Goal: Task Accomplishment & Management: Complete application form

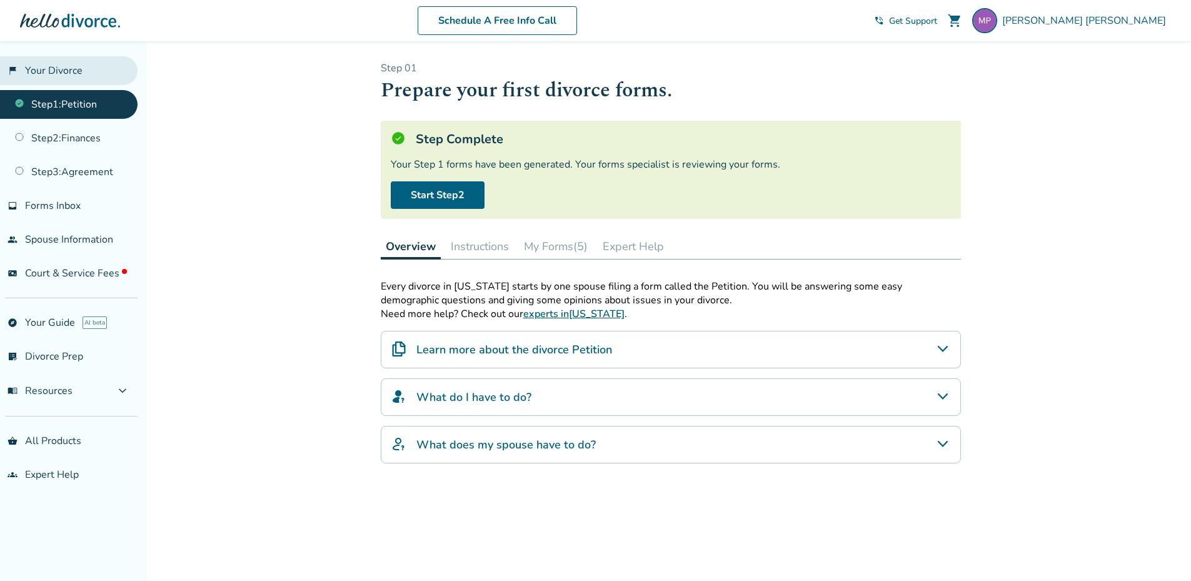
click at [48, 70] on link "flag_2 Your Divorce" at bounding box center [69, 70] width 138 height 29
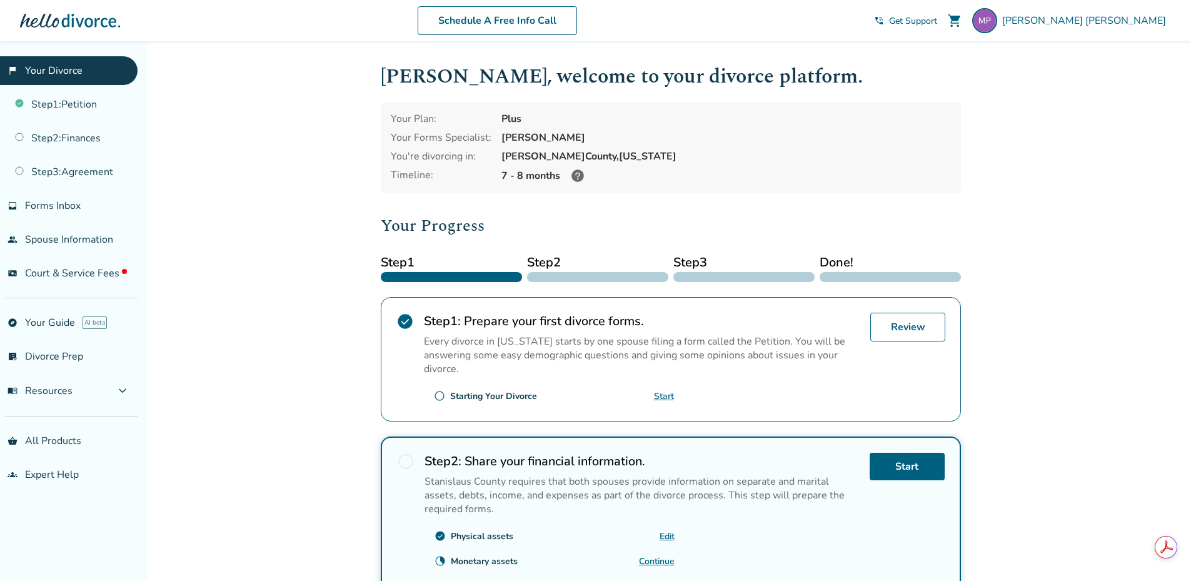
drag, startPoint x: 33, startPoint y: 106, endPoint x: 315, endPoint y: 136, distance: 284.1
click at [315, 136] on div "Added to cart Michael , welcome to your divorce platform. Your Plan: Plus Your …" at bounding box center [595, 475] width 1191 height 868
click at [663, 394] on link "Start" at bounding box center [664, 396] width 20 height 12
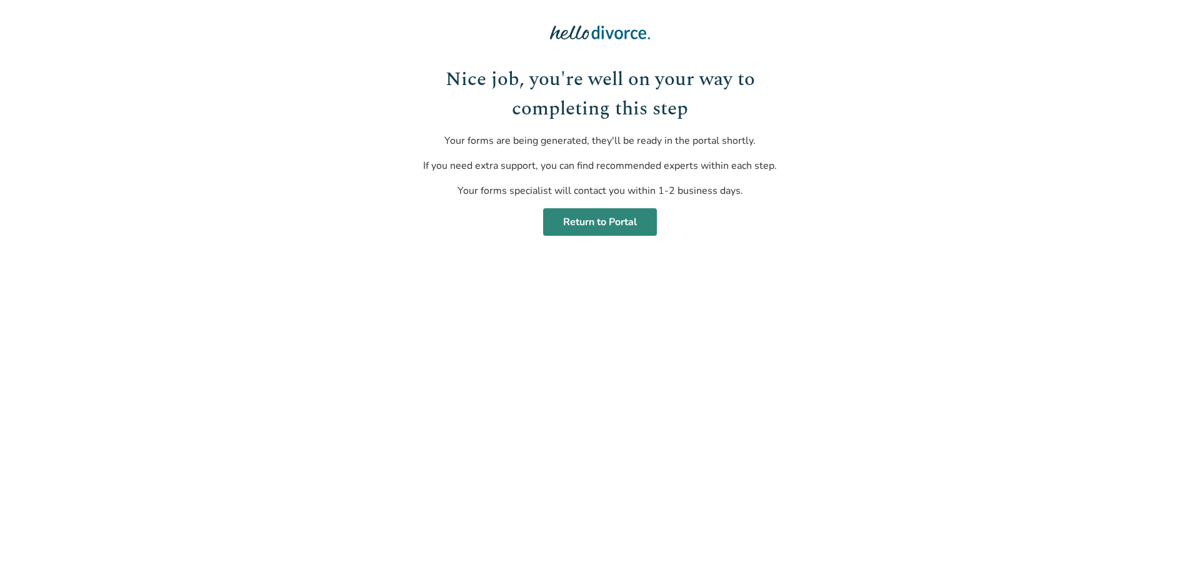
click at [606, 221] on link "Return to Portal" at bounding box center [600, 222] width 114 height 28
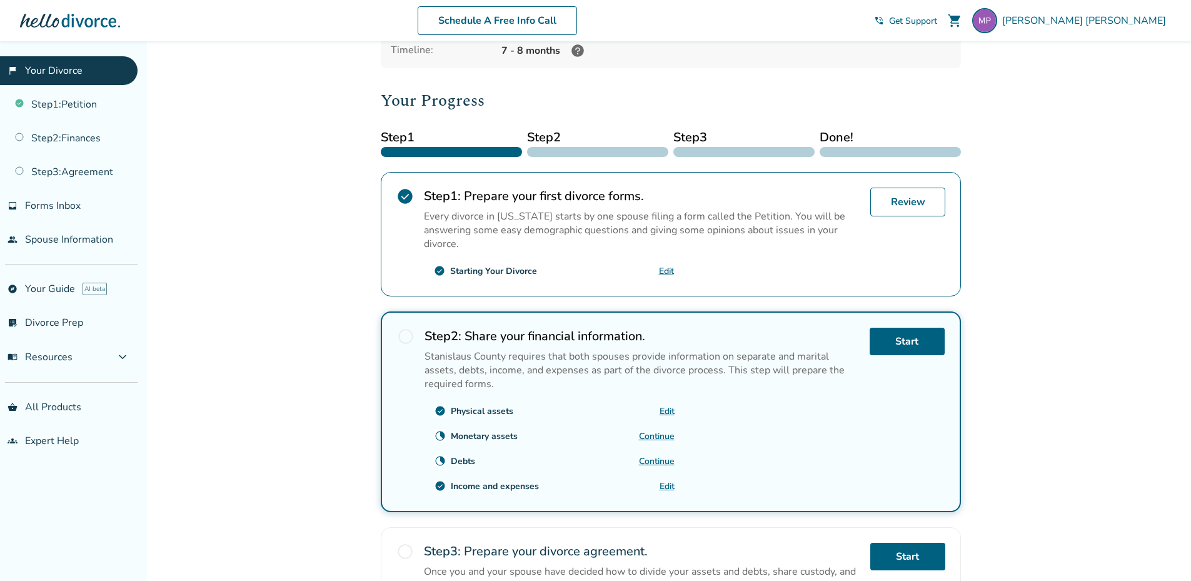
scroll to position [188, 0]
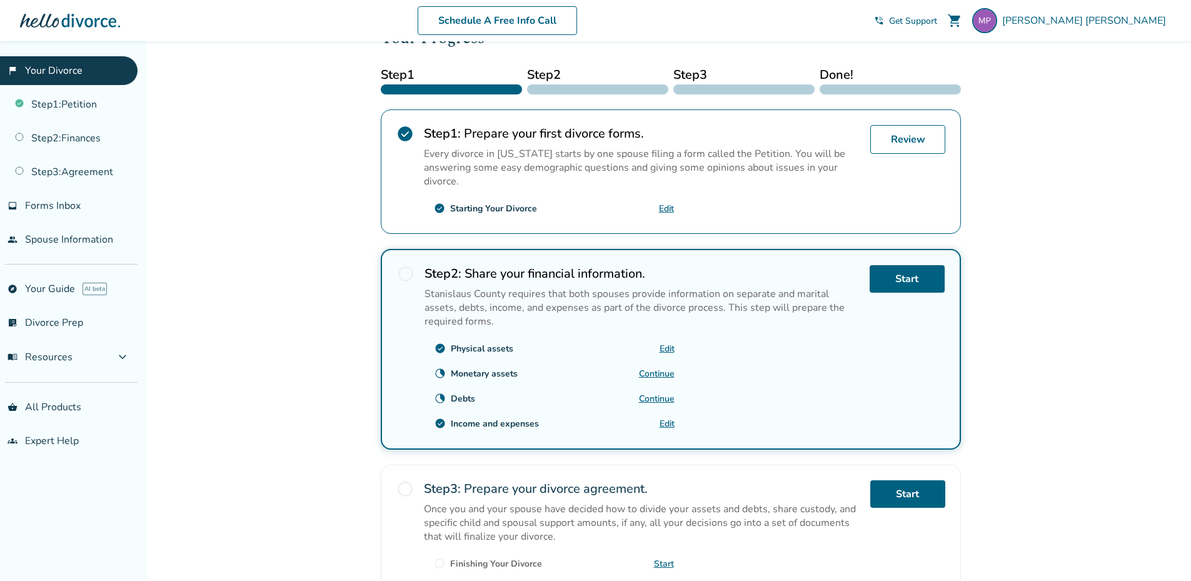
click at [665, 349] on link "Edit" at bounding box center [666, 349] width 15 height 12
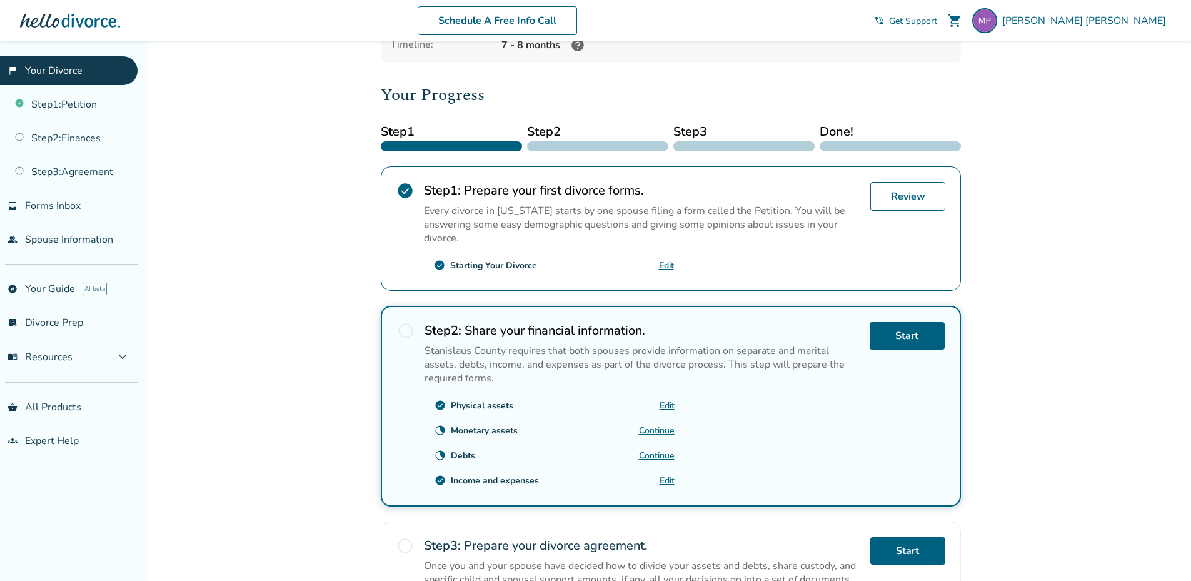
scroll to position [125, 0]
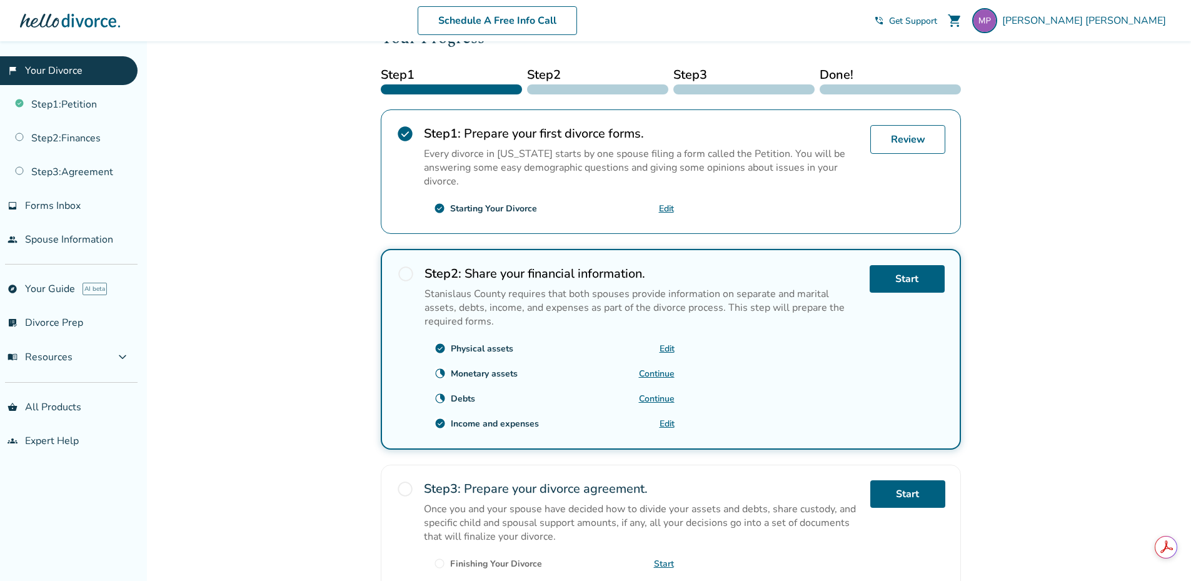
click at [656, 371] on link "Continue" at bounding box center [657, 374] width 36 height 12
click at [1114, 21] on span "Michael Phillips" at bounding box center [1086, 21] width 169 height 14
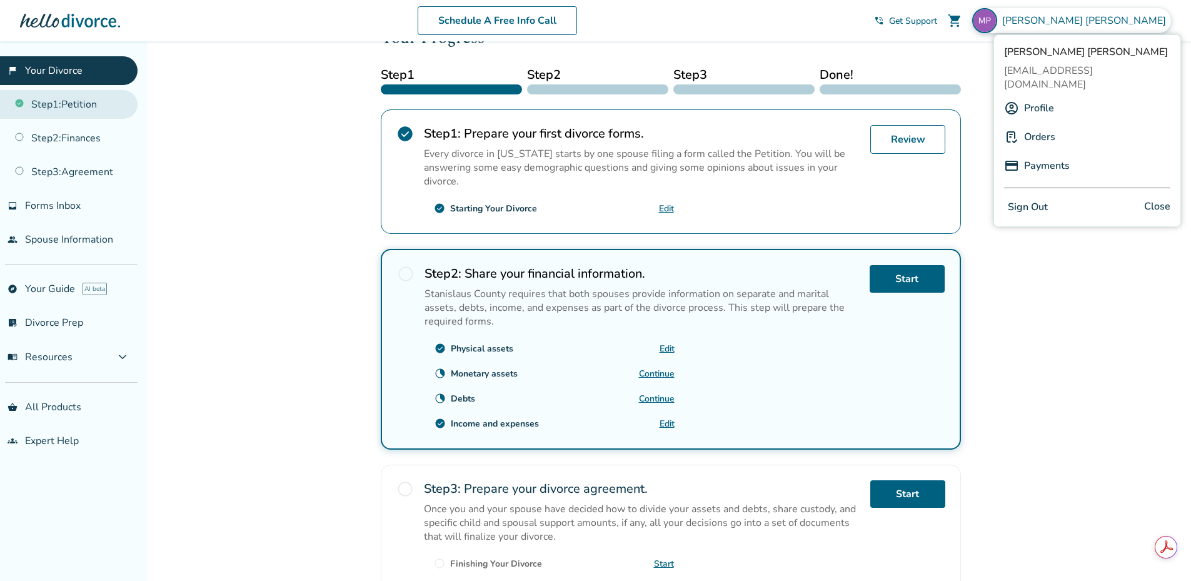
click at [66, 113] on link "Step 1 : Petition" at bounding box center [69, 104] width 138 height 29
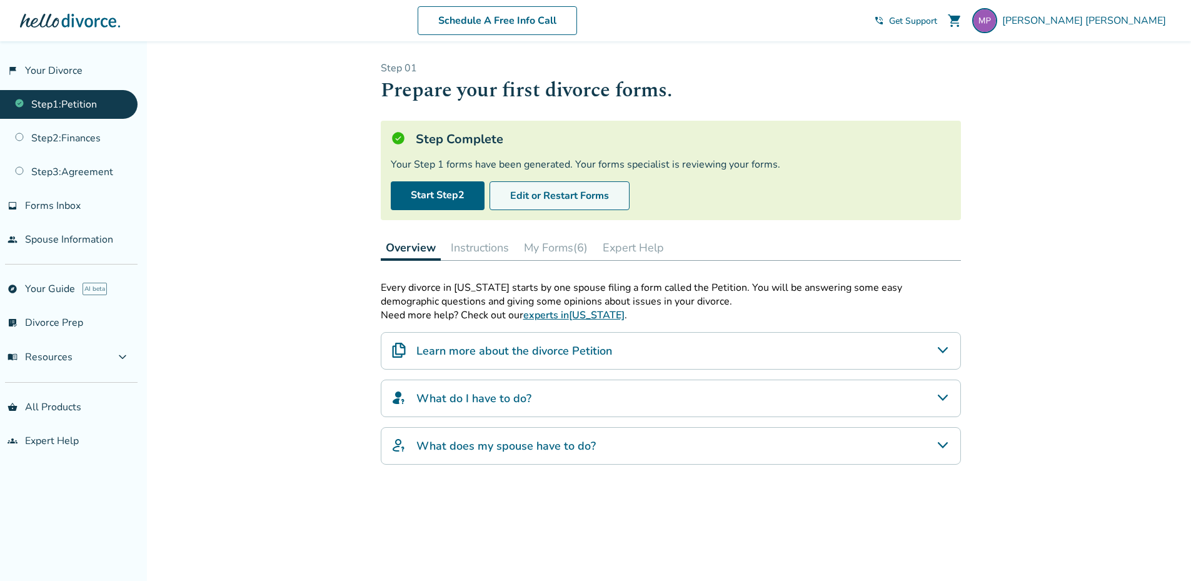
click at [568, 194] on button "Edit or Restart Forms" at bounding box center [559, 195] width 140 height 29
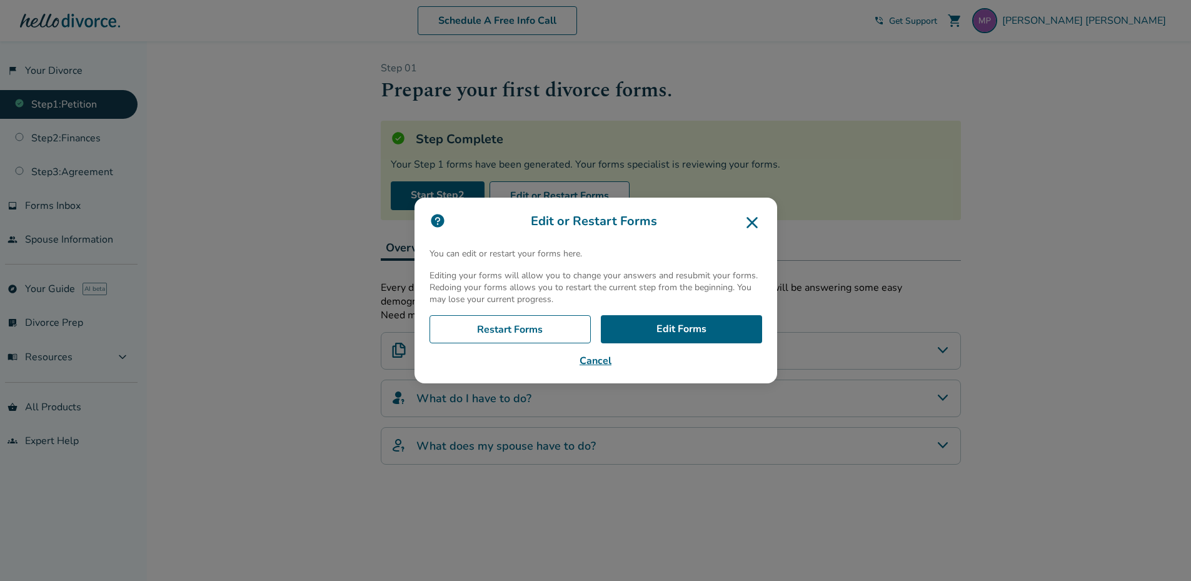
click at [756, 221] on icon at bounding box center [751, 222] width 11 height 11
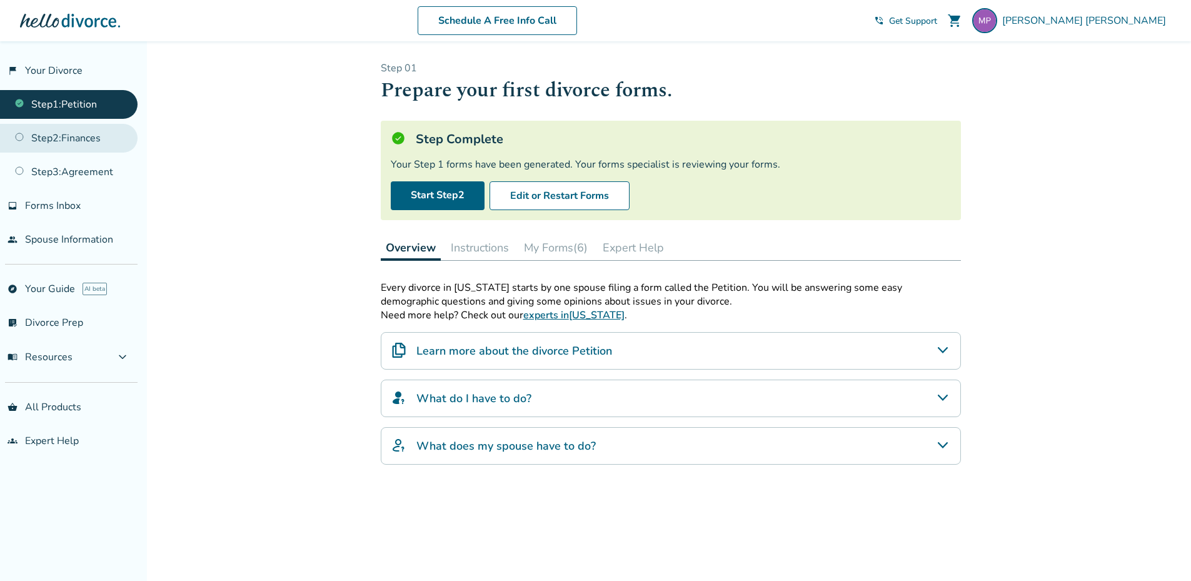
click at [76, 139] on link "Step 2 : Finances" at bounding box center [69, 138] width 138 height 29
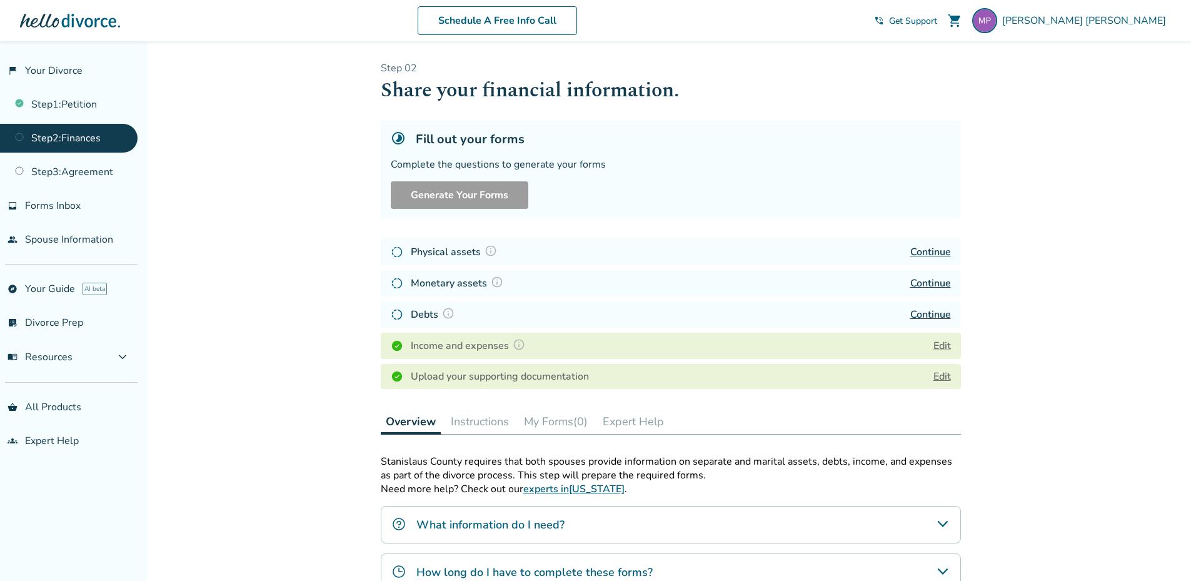
click at [928, 248] on link "Continue" at bounding box center [930, 252] width 41 height 14
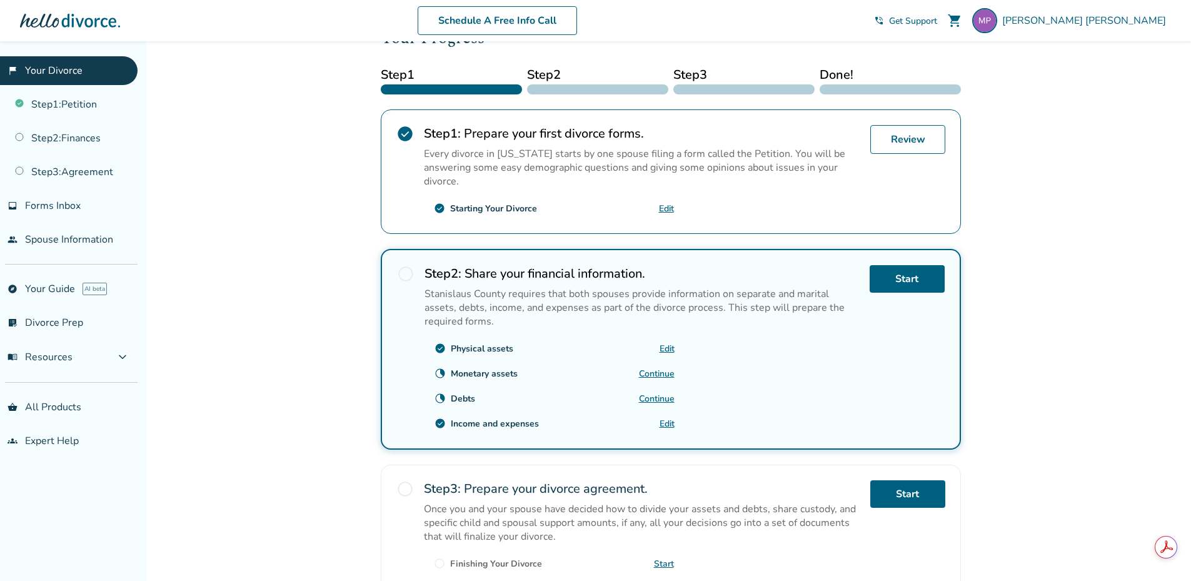
click at [657, 370] on link "Continue" at bounding box center [657, 374] width 36 height 12
click at [907, 278] on link "Start" at bounding box center [906, 279] width 75 height 28
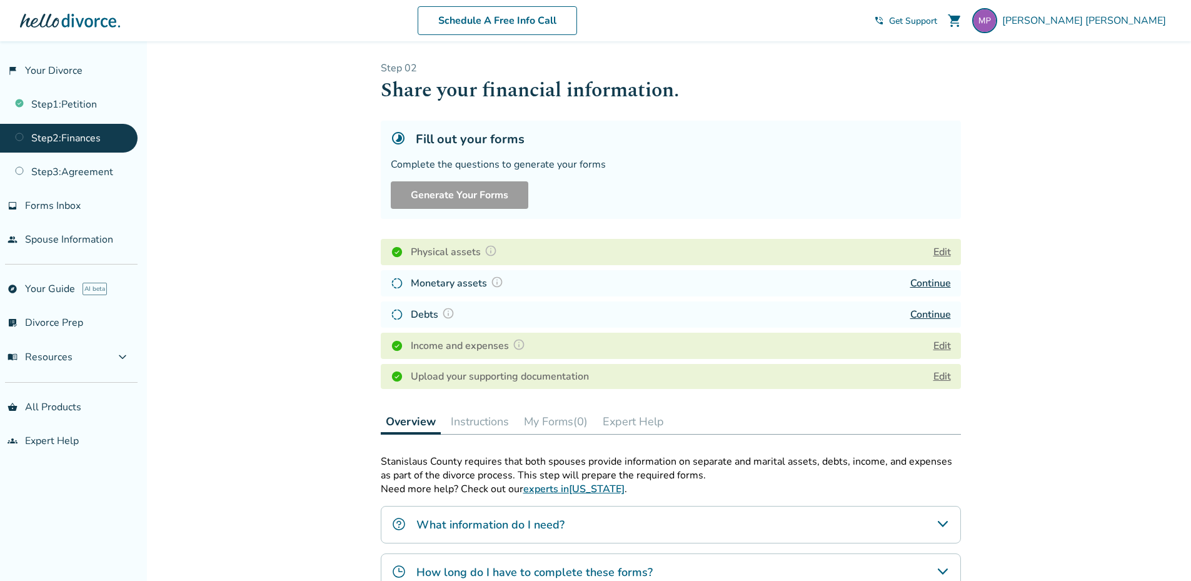
click at [929, 311] on link "Continue" at bounding box center [930, 315] width 41 height 14
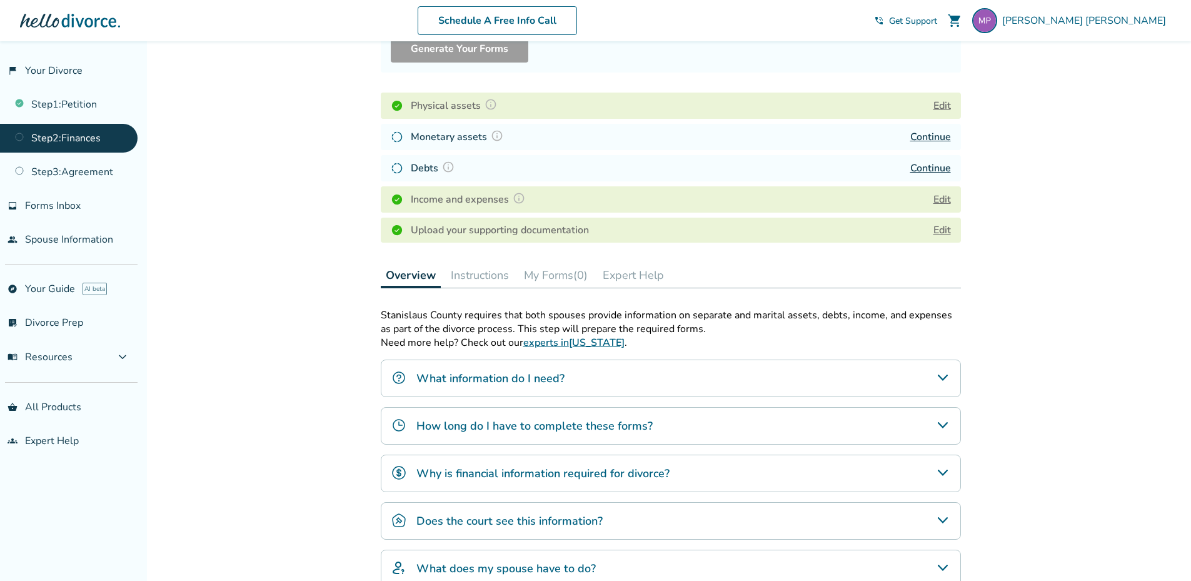
scroll to position [125, 0]
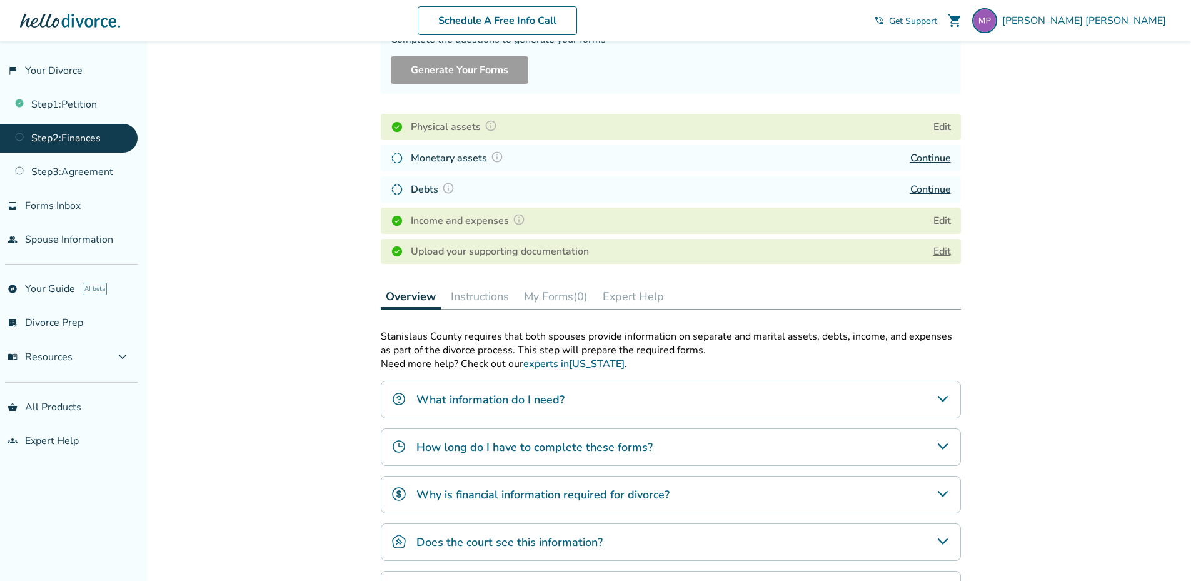
click at [448, 187] on img at bounding box center [448, 188] width 13 height 13
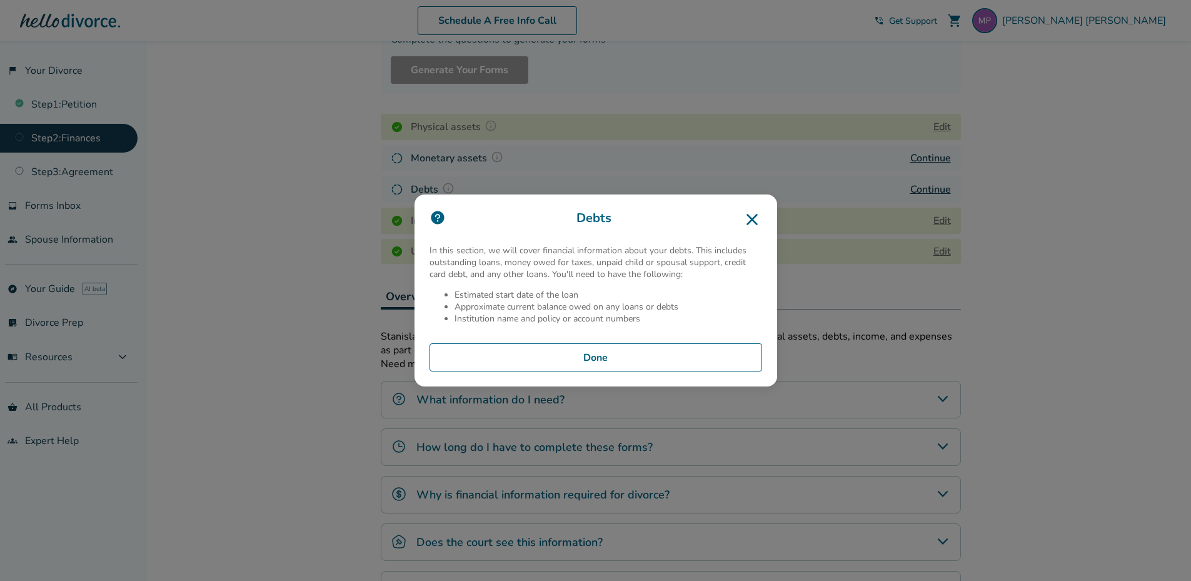
click at [758, 217] on icon at bounding box center [751, 219] width 11 height 11
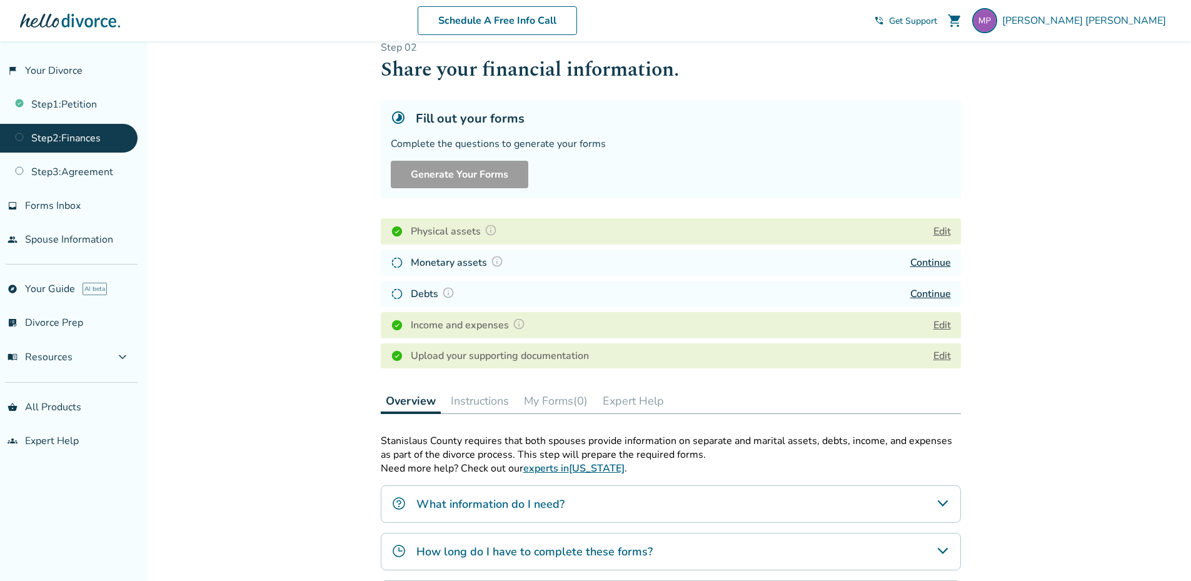
scroll to position [0, 0]
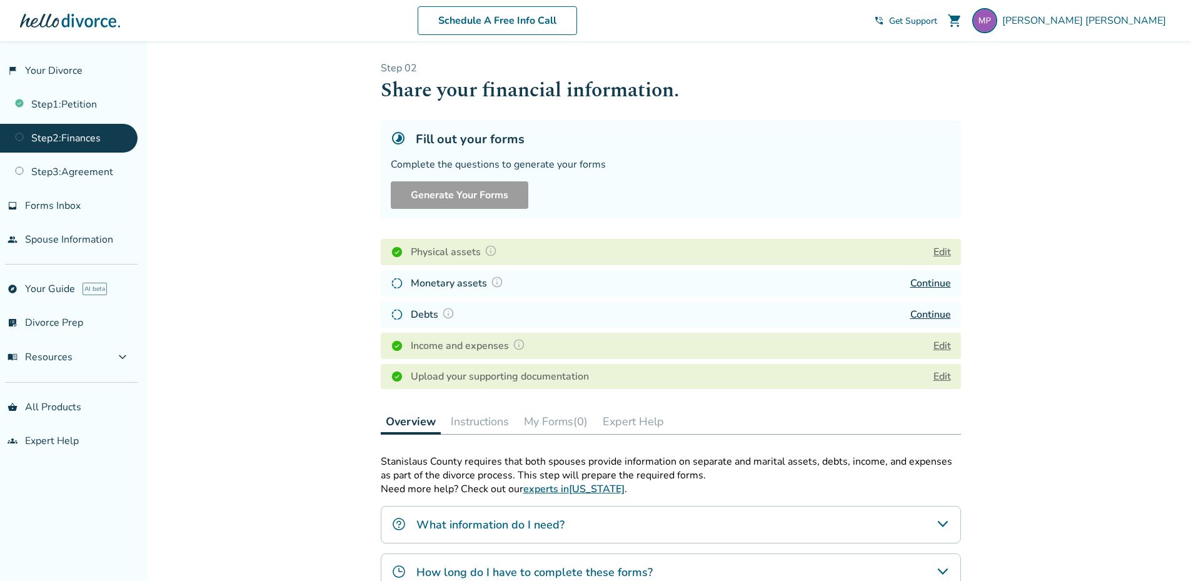
click at [933, 283] on link "Continue" at bounding box center [930, 283] width 41 height 14
